Goal: Navigation & Orientation: Find specific page/section

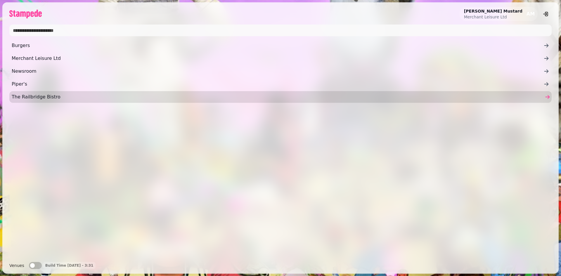
click at [30, 101] on link "The Railbridge Bistro" at bounding box center [280, 97] width 542 height 12
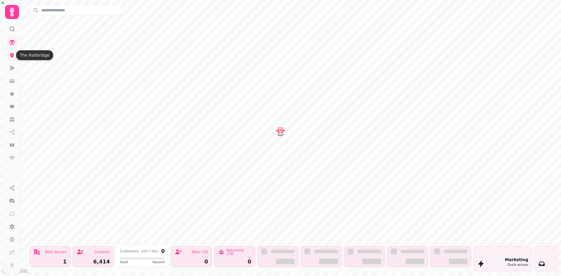
click at [14, 54] on icon at bounding box center [12, 55] width 4 height 5
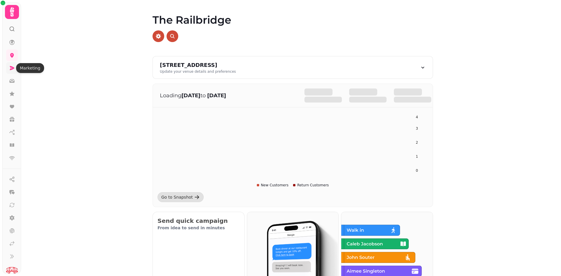
click at [11, 68] on icon at bounding box center [12, 68] width 5 height 4
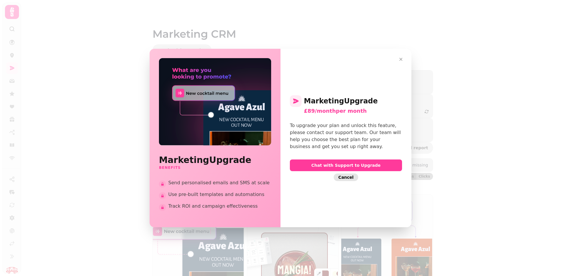
click at [345, 181] on button "Cancel" at bounding box center [346, 178] width 25 height 8
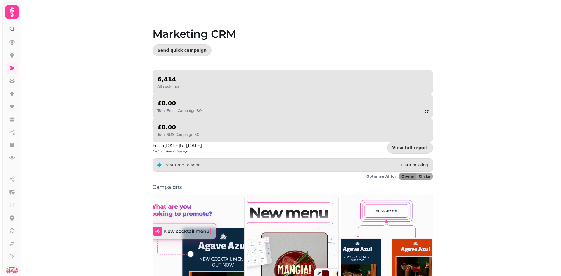
click at [9, 13] on icon at bounding box center [12, 12] width 12 height 12
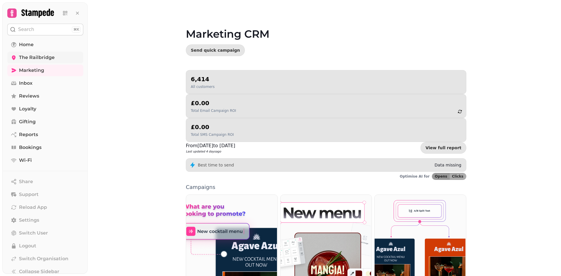
click at [20, 55] on span "The Railbridge" at bounding box center [37, 57] width 36 height 7
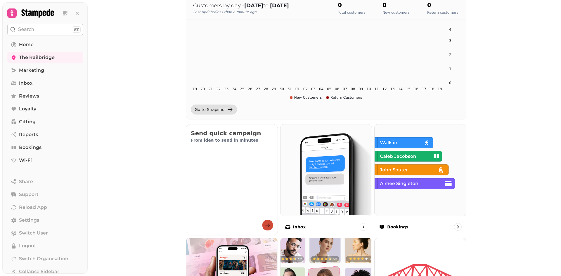
scroll to position [25, 0]
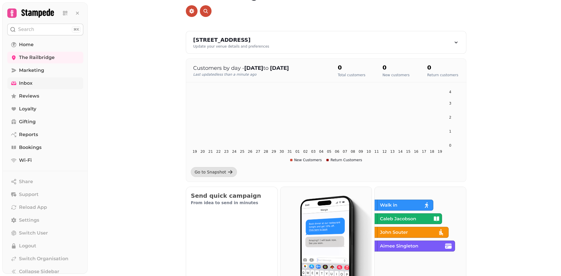
click at [29, 84] on span "Inbox" at bounding box center [25, 83] width 13 height 7
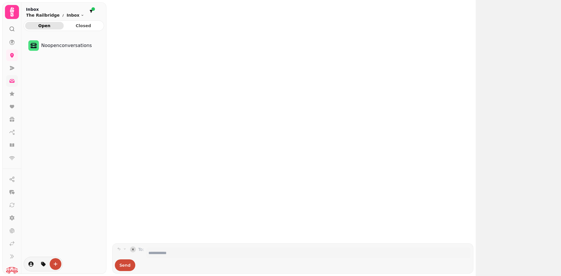
click at [13, 29] on circle at bounding box center [12, 29] width 4 height 4
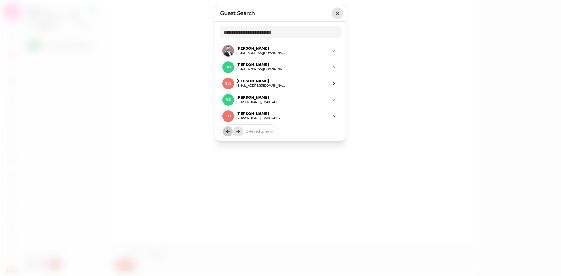
click at [338, 15] on icon "button" at bounding box center [338, 13] width 6 height 6
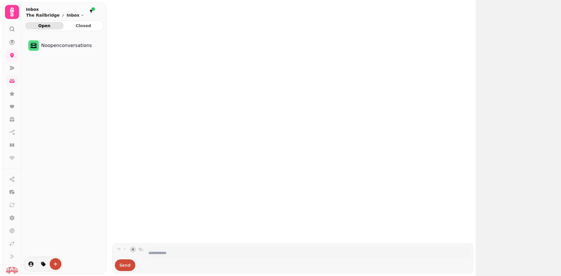
click at [13, 11] on icon at bounding box center [12, 11] width 4 height 9
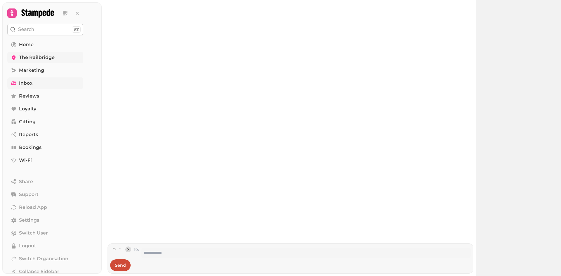
click at [27, 57] on span "The Railbridge" at bounding box center [37, 57] width 36 height 7
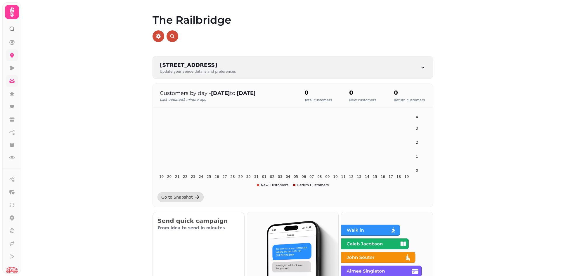
click at [309, 65] on div "4 Newhalls Rd, Queensferry, South Queensferry EH30 9TA, UK Update your venue de…" at bounding box center [293, 67] width 280 height 22
select select "**********"
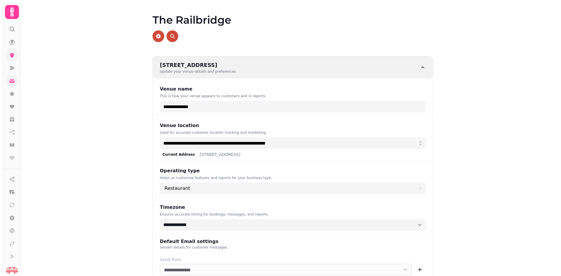
click at [309, 65] on div "4 Newhalls Rd, Queensferry, South Queensferry EH30 9TA, UK Update your venue de…" at bounding box center [293, 67] width 280 height 22
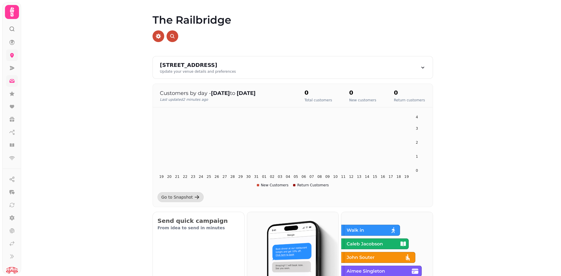
click at [10, 31] on icon at bounding box center [12, 29] width 6 height 6
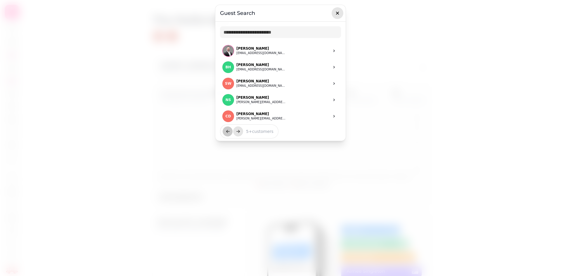
click at [339, 12] on icon "button" at bounding box center [338, 13] width 6 height 6
